Goal: Transaction & Acquisition: Purchase product/service

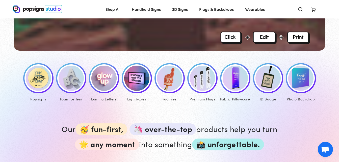
scroll to position [212, 0]
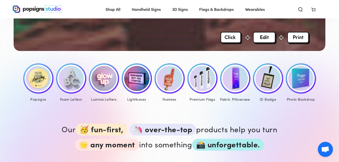
click at [45, 74] on img at bounding box center [38, 78] width 25 height 25
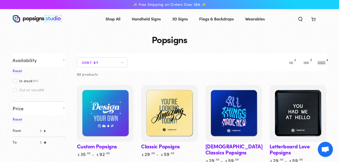
click at [172, 145] on link "Classic Popsigns" at bounding box center [169, 121] width 57 height 72
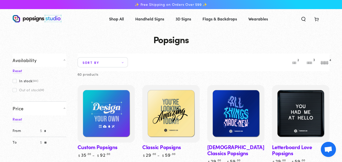
click at [277, 53] on div "Close dialog Get 10% OFF Your First Order Email Address Claim My Offer → No tha…" at bounding box center [171, 81] width 342 height 162
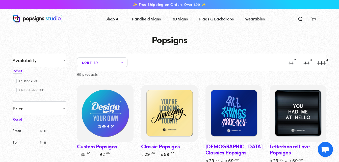
click at [114, 111] on img at bounding box center [105, 113] width 58 height 58
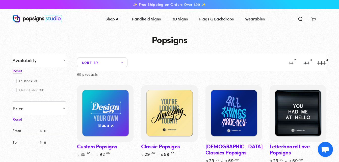
click at [174, 146] on link "Classic Popsigns" at bounding box center [169, 121] width 57 height 72
click at [170, 145] on link "Classic Popsigns" at bounding box center [169, 121] width 57 height 72
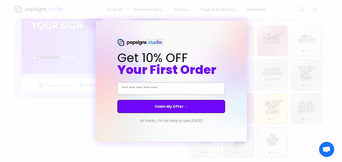
scroll to position [323, 0]
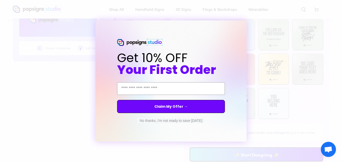
drag, startPoint x: 340, startPoint y: 15, endPoint x: 343, endPoint y: 59, distance: 44.2
click at [193, 83] on input "Email Address" at bounding box center [171, 88] width 108 height 13
type input "**********"
click input "******" at bounding box center [0, 0] width 0 height 0
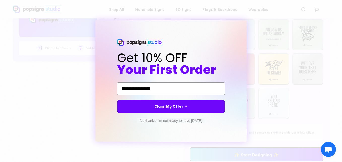
click at [217, 102] on button "Claim My Offer →" at bounding box center [171, 106] width 108 height 13
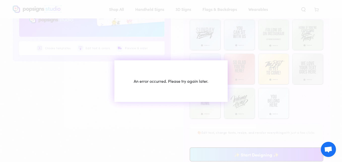
click at [195, 83] on div "An error occurred. Please try again later." at bounding box center [171, 81] width 76 height 6
click at [247, 153] on div "Close dialog An error occurred. Please try again later." at bounding box center [171, 81] width 342 height 162
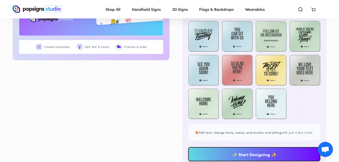
click at [253, 158] on link "✨ Start Designing ✨" at bounding box center [254, 154] width 132 height 14
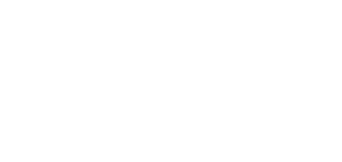
scroll to position [0, 0]
type textarea "An ancient tree with a door leading to a magical world"
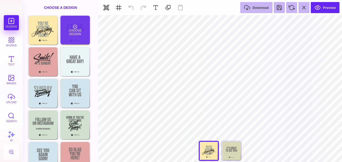
click at [76, 29] on div "Choose Design" at bounding box center [76, 30] width 30 height 29
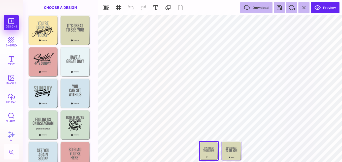
drag, startPoint x: 93, startPoint y: 85, endPoint x: 98, endPoint y: 136, distance: 51.0
click at [98, 136] on div "Choose Design Choose Design Choose Design Choose Design Choose Design Choose De…" at bounding box center [61, 88] width 76 height 147
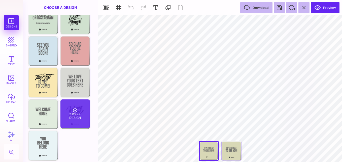
type input "#D8D8B6"
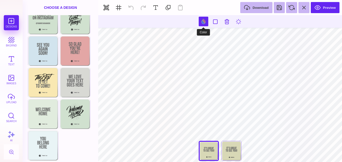
click at [203, 24] on button at bounding box center [204, 22] width 10 height 10
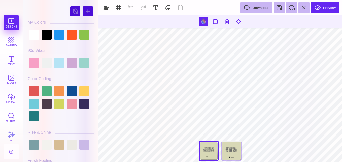
drag, startPoint x: 96, startPoint y: 15, endPoint x: 97, endPoint y: 21, distance: 6.3
click at [97, 21] on div "#D8D8B6 **** **** **** **** **** **** ****** ***** My Colors" at bounding box center [61, 82] width 72 height 159
click at [34, 38] on div at bounding box center [34, 35] width 10 height 10
type input "#000000"
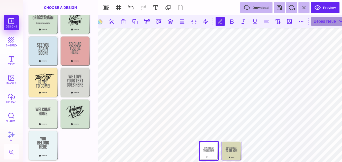
scroll to position [0, 1]
type textarea "*"
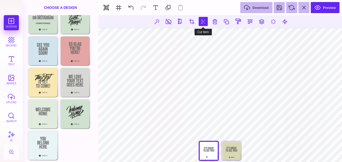
click at [207, 20] on button at bounding box center [203, 21] width 9 height 9
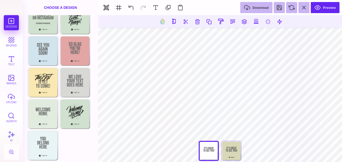
click at [198, 27] on section at bounding box center [220, 21] width 244 height 13
click at [197, 22] on button at bounding box center [197, 21] width 9 height 9
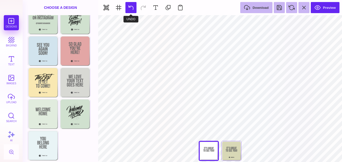
click at [131, 9] on button at bounding box center [131, 7] width 11 height 11
type input "#466B80"
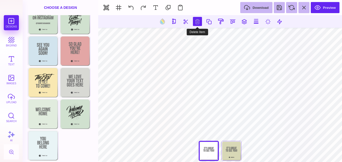
click at [200, 23] on button at bounding box center [197, 21] width 9 height 9
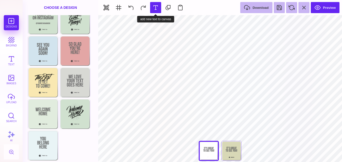
click at [154, 8] on button at bounding box center [155, 7] width 11 height 11
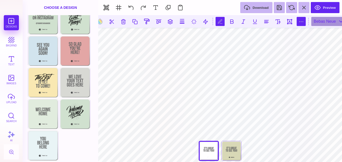
click at [302, 19] on button at bounding box center [301, 21] width 9 height 9
type input "*"
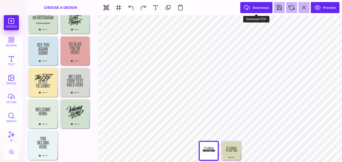
type input "#000000"
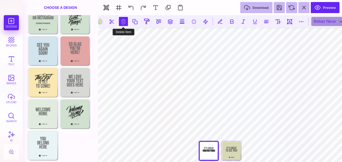
click at [127, 22] on button at bounding box center [123, 21] width 9 height 9
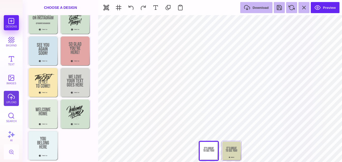
click at [12, 100] on button "upload" at bounding box center [11, 98] width 15 height 15
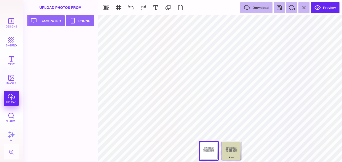
click at [12, 102] on div "Designs bkgrnd Text images upload Search AI" at bounding box center [11, 88] width 23 height 147
click at [90, 96] on div at bounding box center [62, 96] width 69 height 131
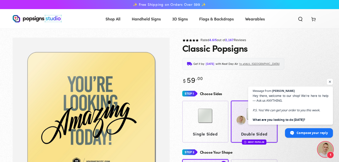
click at [280, 68] on div "Get it by Friday, Oct 3 with Next Day Air to 45822, OH" at bounding box center [254, 64] width 144 height 12
click at [330, 80] on span "Open chat" at bounding box center [330, 82] width 6 height 6
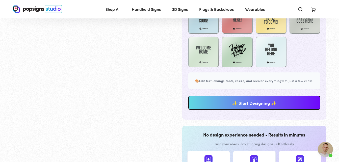
scroll to position [396, 0]
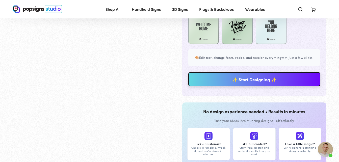
click at [288, 86] on link "✨ Start Designing ✨" at bounding box center [254, 79] width 132 height 14
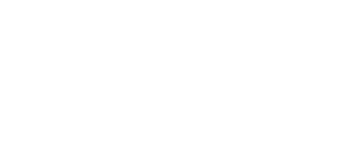
scroll to position [0, 0]
type textarea "An ancient tree with a door leading to a magical world"
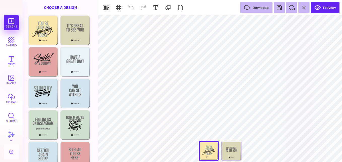
type input "#000000"
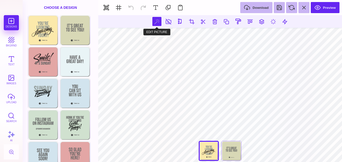
click at [156, 23] on button at bounding box center [157, 21] width 9 height 9
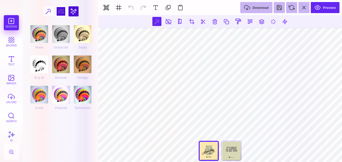
click at [61, 14] on div at bounding box center [61, 11] width 10 height 10
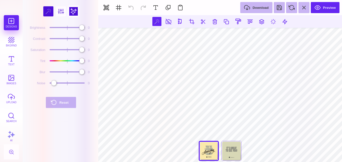
click at [72, 10] on div at bounding box center [74, 11] width 10 height 10
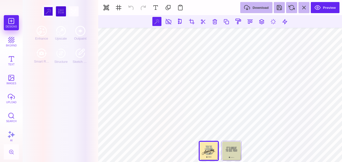
click at [49, 8] on div at bounding box center [48, 11] width 10 height 10
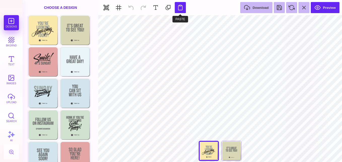
click at [181, 9] on button at bounding box center [180, 7] width 11 height 11
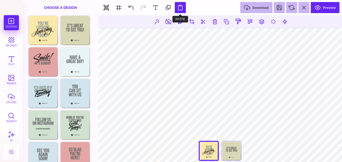
click at [181, 9] on button at bounding box center [180, 7] width 11 height 11
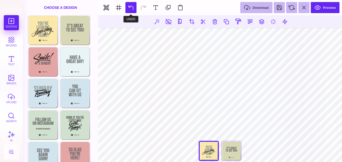
click at [126, 4] on button at bounding box center [131, 7] width 11 height 11
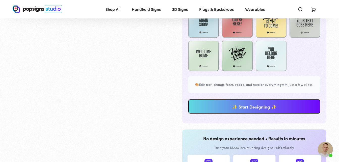
scroll to position [395, 0]
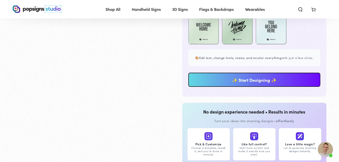
click at [288, 93] on div "**********" at bounding box center [254, 85] width 144 height 24
click at [288, 86] on link "✨ Start Designing ✨" at bounding box center [254, 79] width 132 height 14
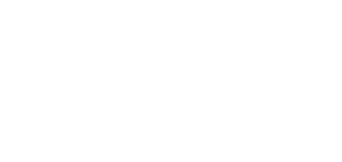
scroll to position [0, 0]
type textarea "An ancient tree with a door leading to a magical world"
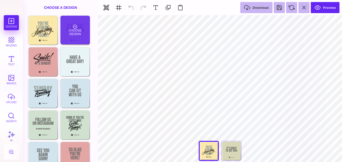
click at [68, 32] on div "Choose Design" at bounding box center [76, 30] width 30 height 29
type input "#D8D8B6"
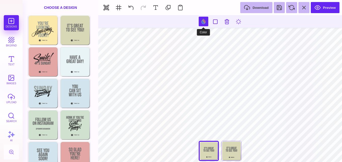
click at [201, 21] on button at bounding box center [204, 22] width 10 height 10
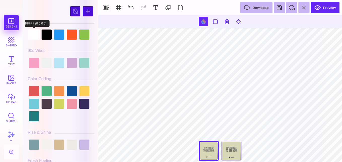
click at [33, 35] on div at bounding box center [34, 35] width 10 height 10
type input "#FFFFFF"
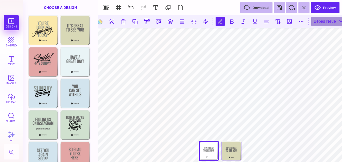
scroll to position [0, 1]
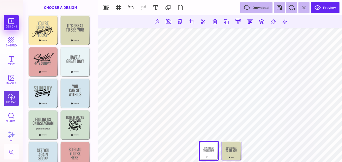
click at [11, 94] on button "upload" at bounding box center [11, 98] width 15 height 15
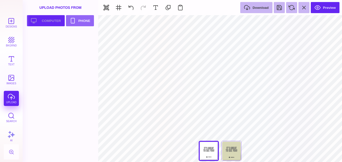
click at [54, 18] on button "Upload your artwork Computer" at bounding box center [46, 20] width 38 height 11
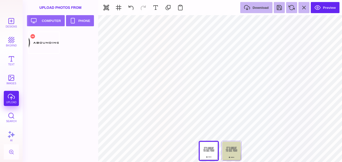
click at [50, 40] on div at bounding box center [44, 42] width 32 height 23
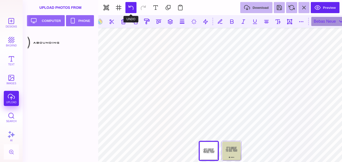
click at [130, 8] on button at bounding box center [131, 7] width 11 height 11
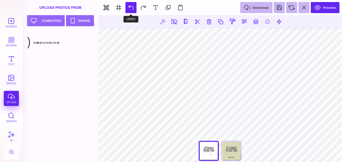
click at [132, 7] on button at bounding box center [131, 7] width 11 height 11
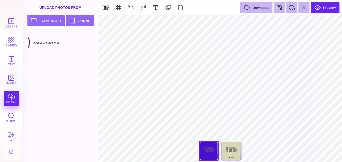
type input "#FFFFFF"
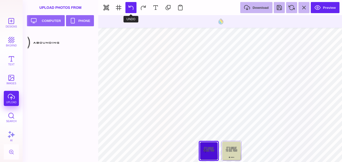
click at [128, 7] on button at bounding box center [131, 7] width 11 height 11
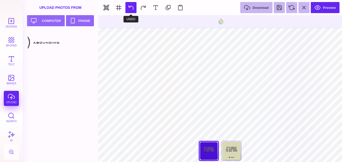
click at [128, 7] on button at bounding box center [131, 7] width 11 height 11
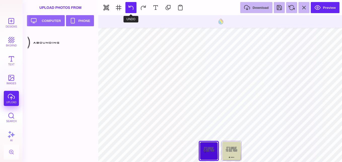
click at [128, 7] on button at bounding box center [131, 7] width 11 height 11
click at [128, 7] on section "Download Preview" at bounding box center [220, 7] width 244 height 15
click at [129, 7] on section "Download Preview" at bounding box center [220, 7] width 244 height 15
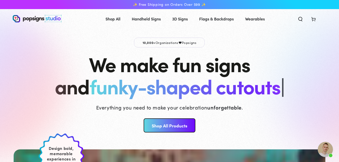
drag, startPoint x: 252, startPoint y: 41, endPoint x: 218, endPoint y: 98, distance: 66.2
click at [218, 97] on div "10,000+ Organizations Popsigns We make fun signs and funky-shaped cutouts |" at bounding box center [169, 67] width 229 height 59
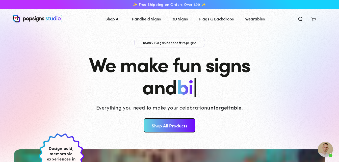
click at [190, 118] on link "Shop All Products" at bounding box center [169, 125] width 52 height 14
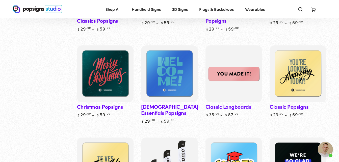
scroll to position [252, 0]
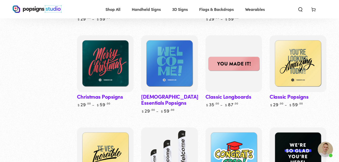
click at [299, 97] on link "Classic Popsigns" at bounding box center [297, 71] width 57 height 72
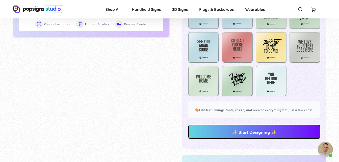
scroll to position [344, 0]
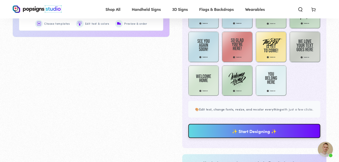
click at [273, 138] on link "✨ Start Designing ✨" at bounding box center [254, 131] width 132 height 14
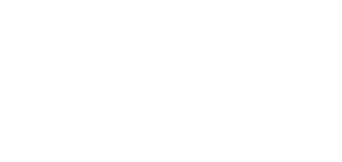
scroll to position [0, 0]
type textarea "An ancient tree with a door leading to a magical world"
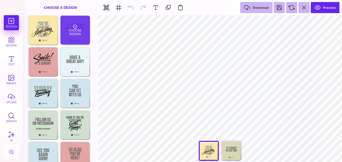
click at [84, 39] on div "Choose Design" at bounding box center [76, 30] width 30 height 29
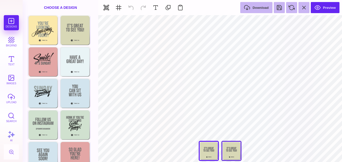
click at [233, 153] on div "Back" at bounding box center [232, 151] width 20 height 20
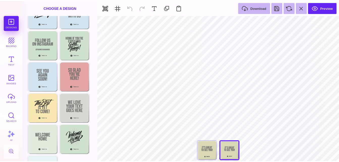
scroll to position [105, 0]
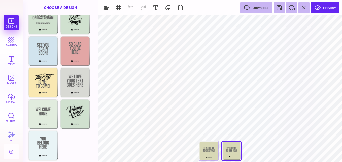
drag, startPoint x: 98, startPoint y: 79, endPoint x: 96, endPoint y: 162, distance: 82.2
click at [99, 93] on section "Designs bkgrnd Text images upload Search AI set page background" at bounding box center [171, 81] width 342 height 162
drag, startPoint x: 98, startPoint y: 93, endPoint x: 94, endPoint y: 92, distance: 4.2
click at [94, 92] on div "Choose Design Choose Design Choose Design Choose Design Choose Design Choose De…" at bounding box center [61, 36] width 76 height 252
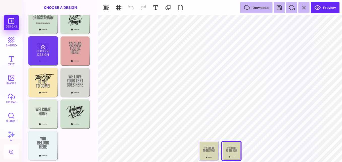
click at [35, 43] on div "Choose Design" at bounding box center [43, 50] width 30 height 29
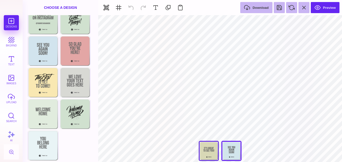
click at [202, 149] on div at bounding box center [209, 151] width 20 height 20
type input "#D8D8B6"
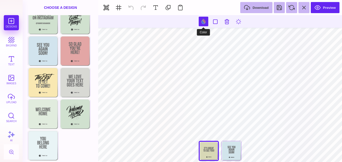
click at [205, 24] on button at bounding box center [204, 22] width 10 height 10
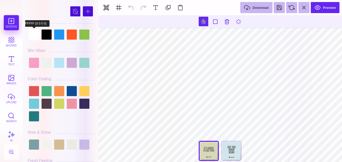
click at [35, 35] on div at bounding box center [34, 35] width 10 height 10
type input "#FFFFFF"
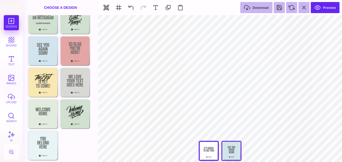
click at [229, 155] on div at bounding box center [232, 151] width 20 height 20
type input "#D2E5EC"
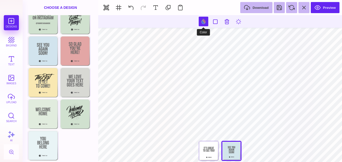
click at [202, 21] on button at bounding box center [204, 22] width 10 height 10
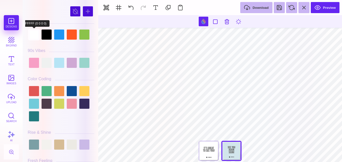
click at [34, 37] on div at bounding box center [34, 35] width 10 height 10
type input "#FFFFFF"
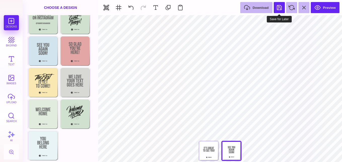
click at [281, 8] on button at bounding box center [279, 7] width 11 height 11
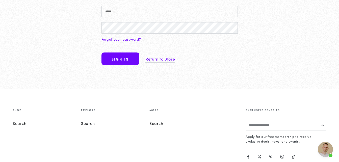
scroll to position [120, 0]
